Goal: Information Seeking & Learning: Understand process/instructions

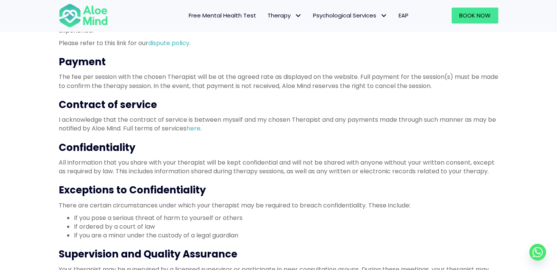
scroll to position [267, 0]
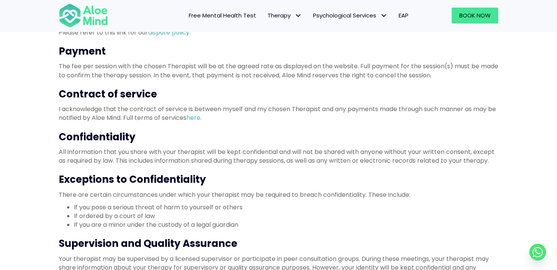
click at [108, 138] on h3 "Confidentiality" at bounding box center [279, 137] width 440 height 14
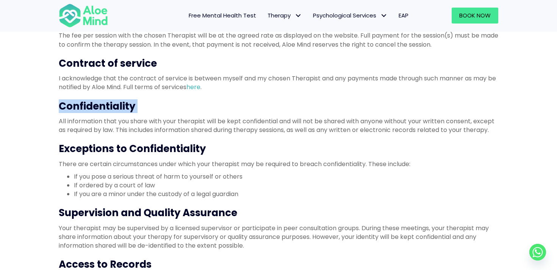
scroll to position [311, 0]
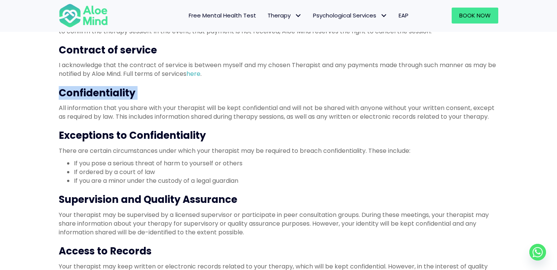
click at [145, 131] on h3 "Exceptions to Confidentiality" at bounding box center [279, 136] width 440 height 14
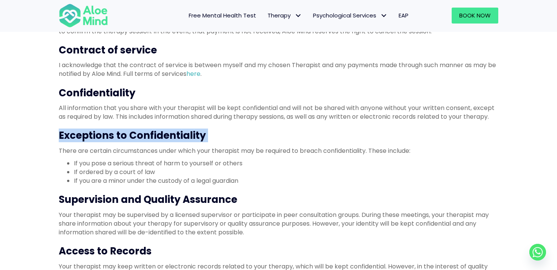
click at [145, 131] on h3 "Exceptions to Confidentiality" at bounding box center [279, 136] width 440 height 14
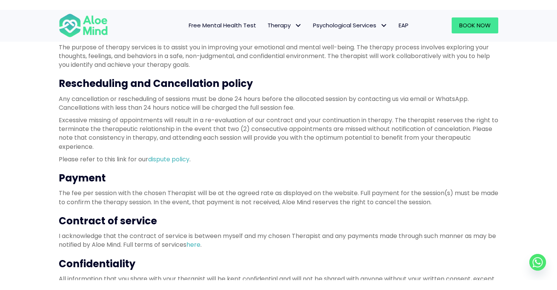
scroll to position [147, 0]
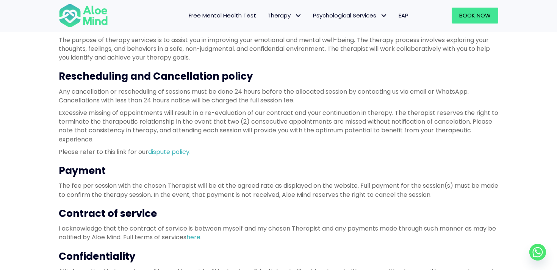
click at [145, 79] on h3 "Rescheduling and Cancellation policy" at bounding box center [279, 76] width 440 height 14
